Goal: Task Accomplishment & Management: Use online tool/utility

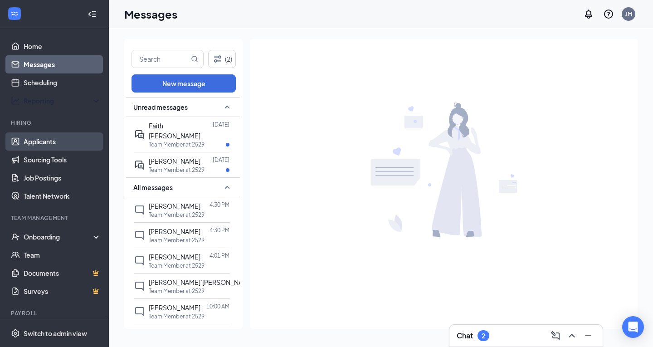
click at [38, 141] on link "Applicants" at bounding box center [63, 141] width 78 height 18
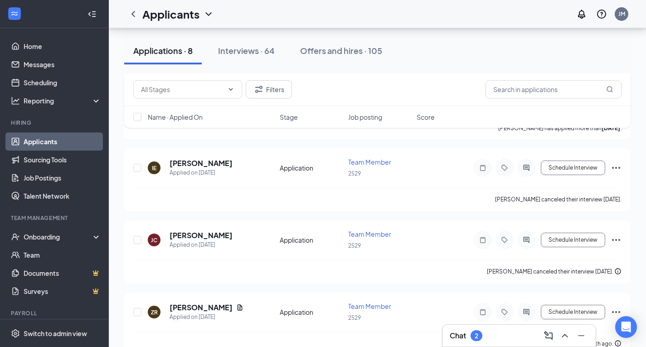
scroll to position [446, 0]
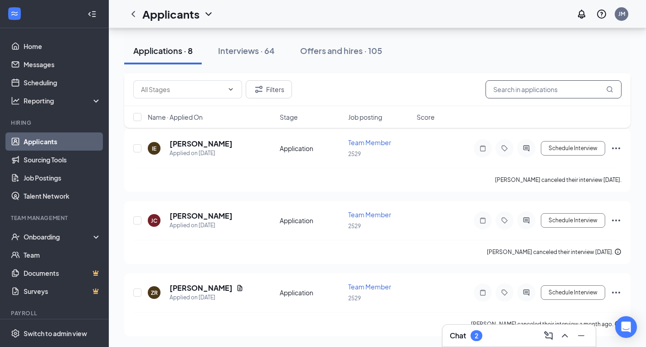
click at [536, 89] on input "text" at bounding box center [554, 89] width 136 height 18
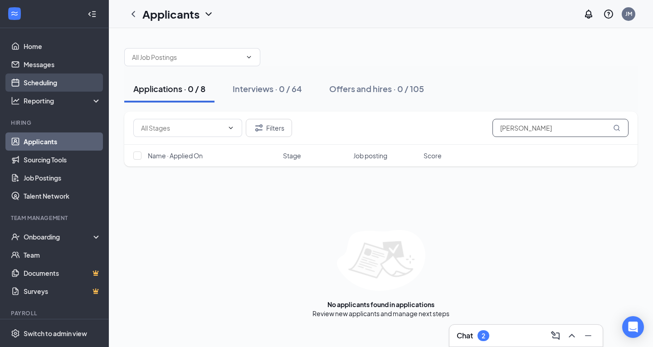
type input "[PERSON_NAME]"
click at [35, 82] on link "Scheduling" at bounding box center [63, 82] width 78 height 18
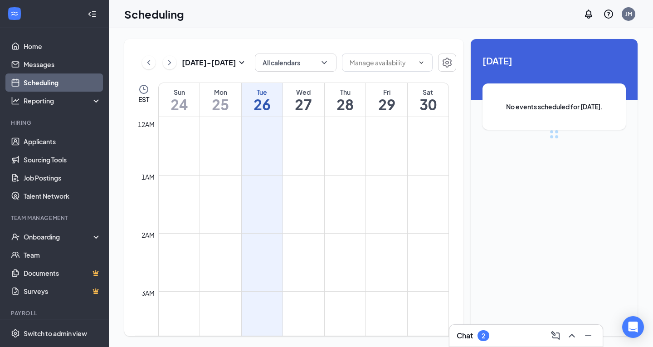
scroll to position [446, 0]
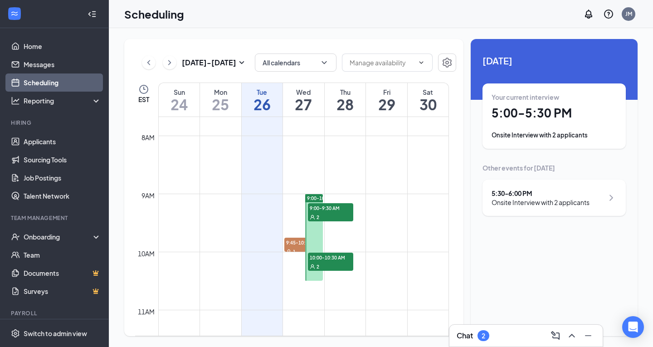
click at [612, 196] on icon "ChevronRight" at bounding box center [611, 197] width 11 height 11
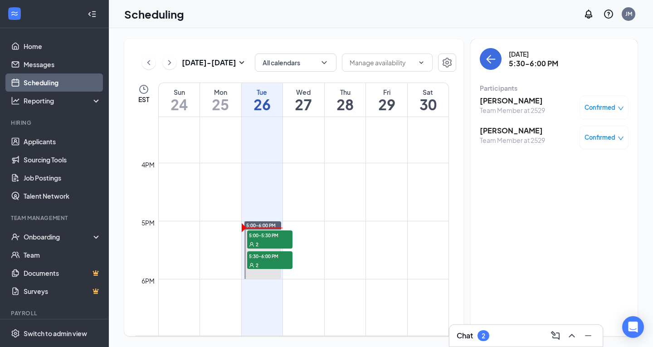
scroll to position [918, 0]
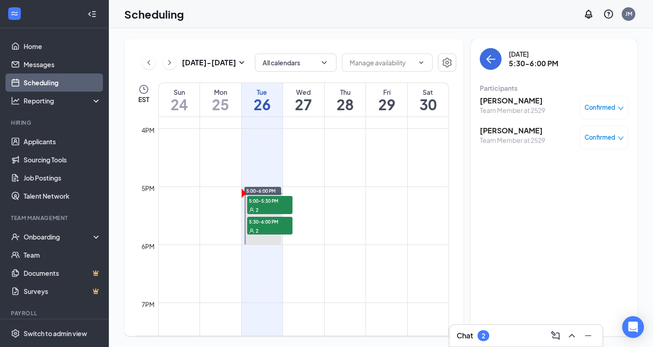
click at [284, 222] on span "5:30-6:00 PM" at bounding box center [269, 221] width 45 height 9
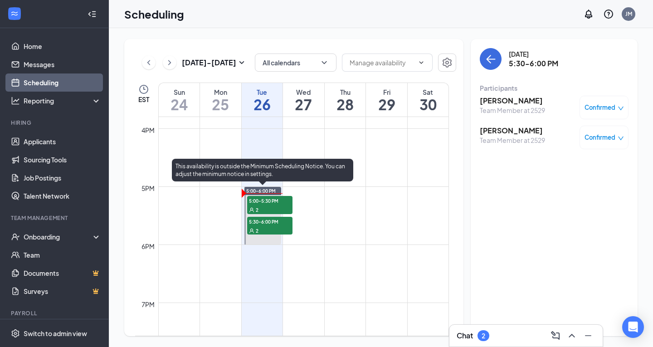
click at [264, 227] on div "2" at bounding box center [269, 230] width 45 height 9
click at [277, 201] on span "5:00-5:30 PM" at bounding box center [269, 200] width 45 height 9
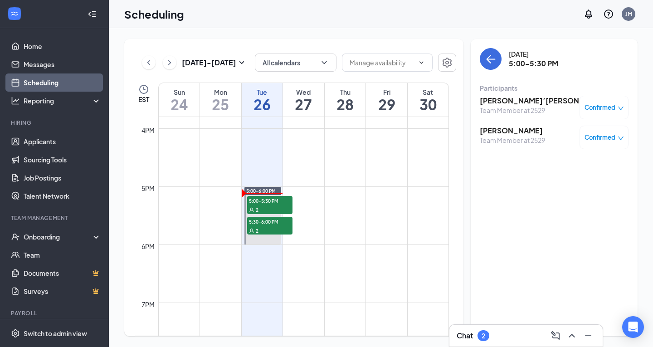
click at [500, 133] on h3 "[PERSON_NAME]" at bounding box center [512, 131] width 65 height 10
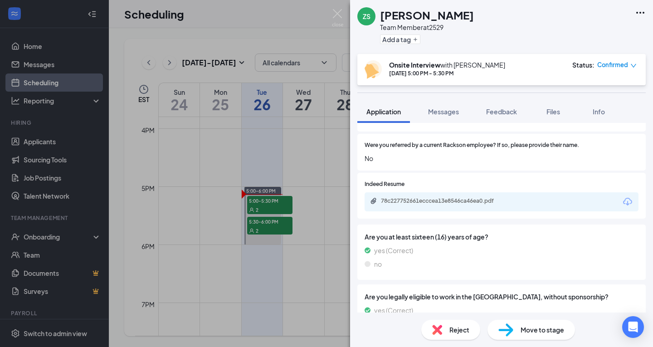
scroll to position [531, 0]
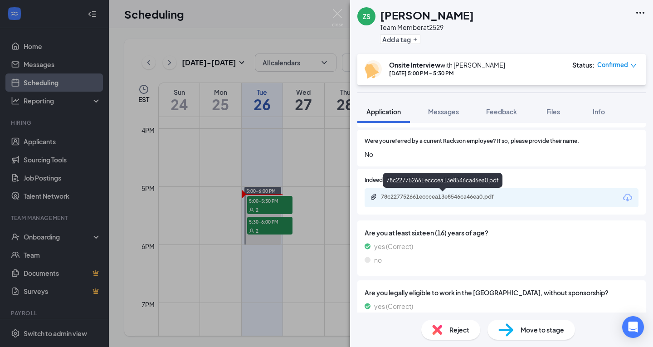
click at [456, 196] on div "78c227752661ecccea13e8546ca46ea0.pdf" at bounding box center [444, 196] width 127 height 7
